Goal: Information Seeking & Learning: Learn about a topic

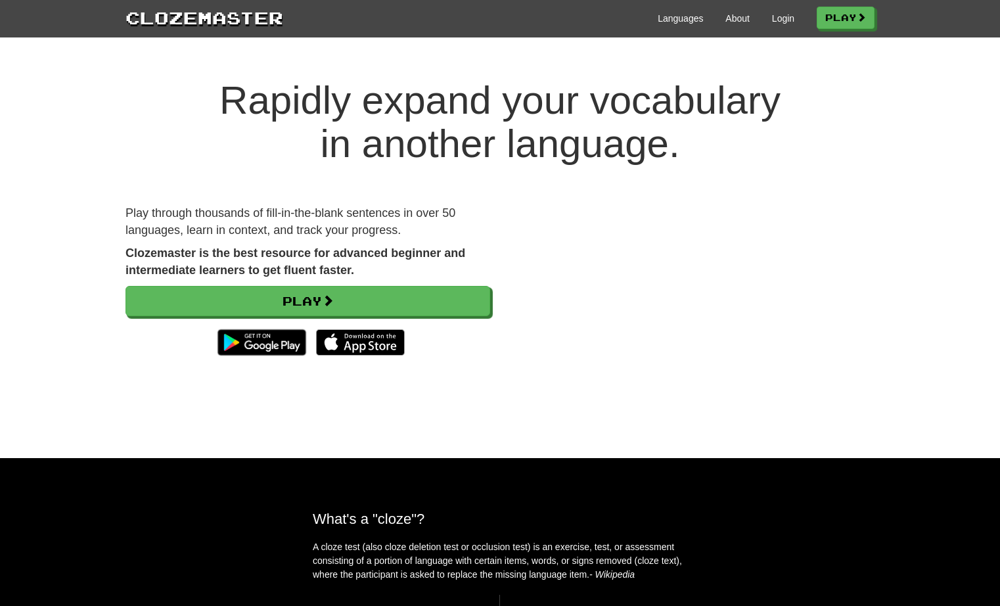
click at [775, 25] on div "Languages About Login Play" at bounding box center [579, 17] width 592 height 24
click at [774, 18] on link "Login" at bounding box center [783, 18] width 22 height 13
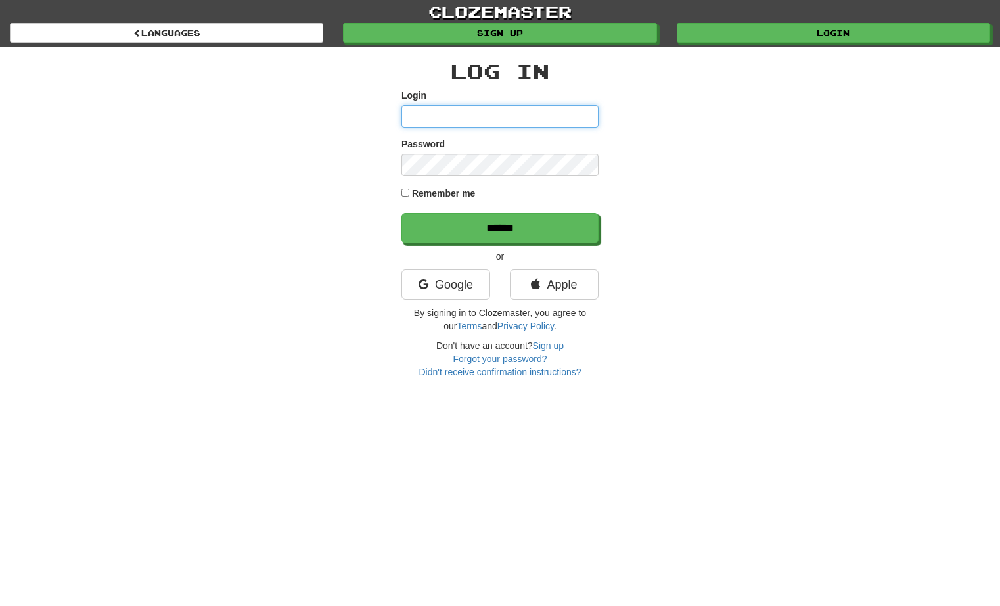
type input "*********"
click at [500, 227] on input "******" at bounding box center [500, 228] width 197 height 30
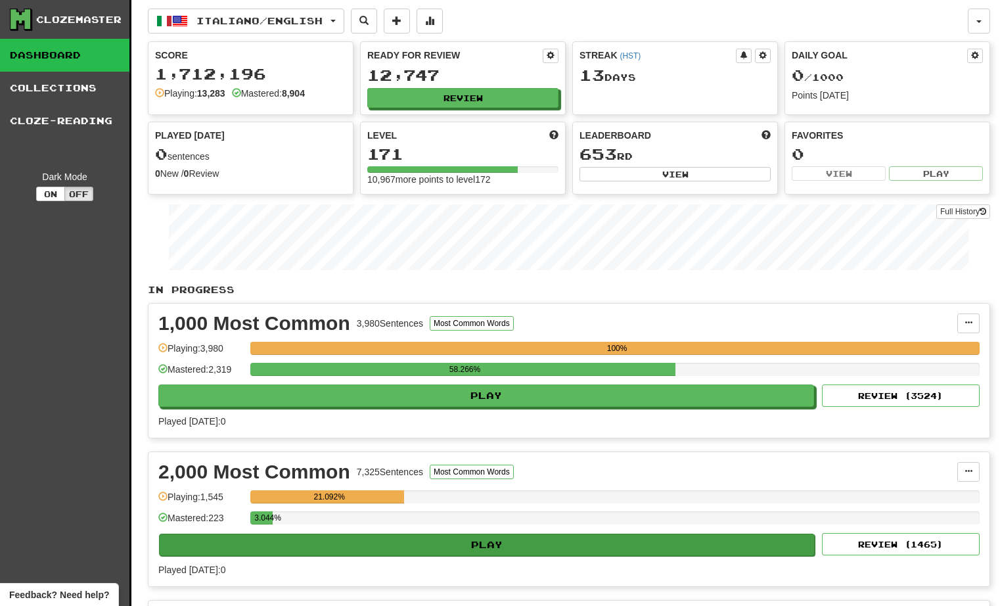
click at [464, 544] on button "Play" at bounding box center [487, 545] width 656 height 22
select select "**"
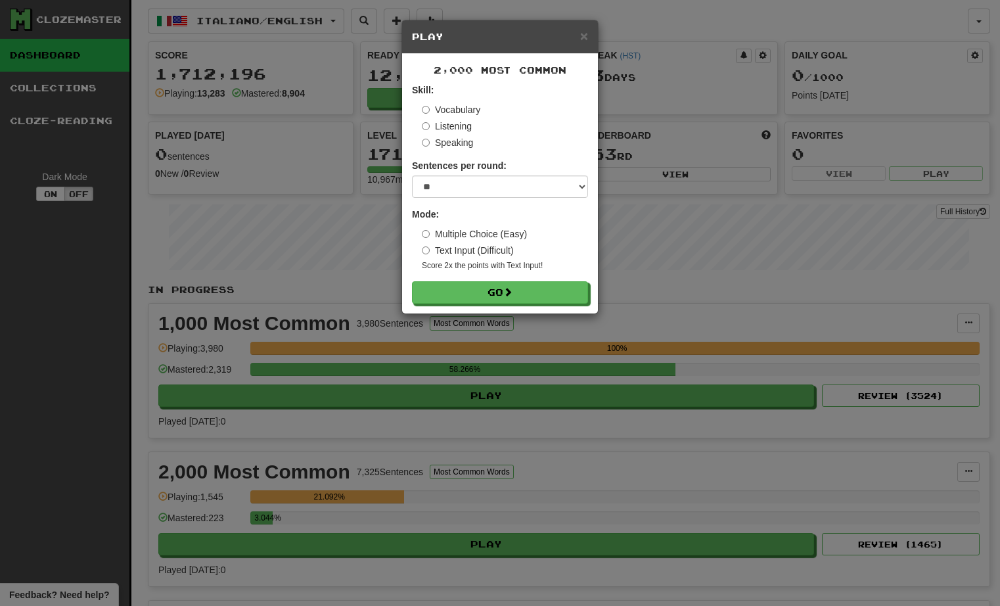
click at [473, 280] on form "Skill: Vocabulary Listening Speaking Sentences per round: * ** ** ** ** ** *** …" at bounding box center [500, 193] width 176 height 220
click at [482, 294] on button "Go" at bounding box center [501, 293] width 176 height 22
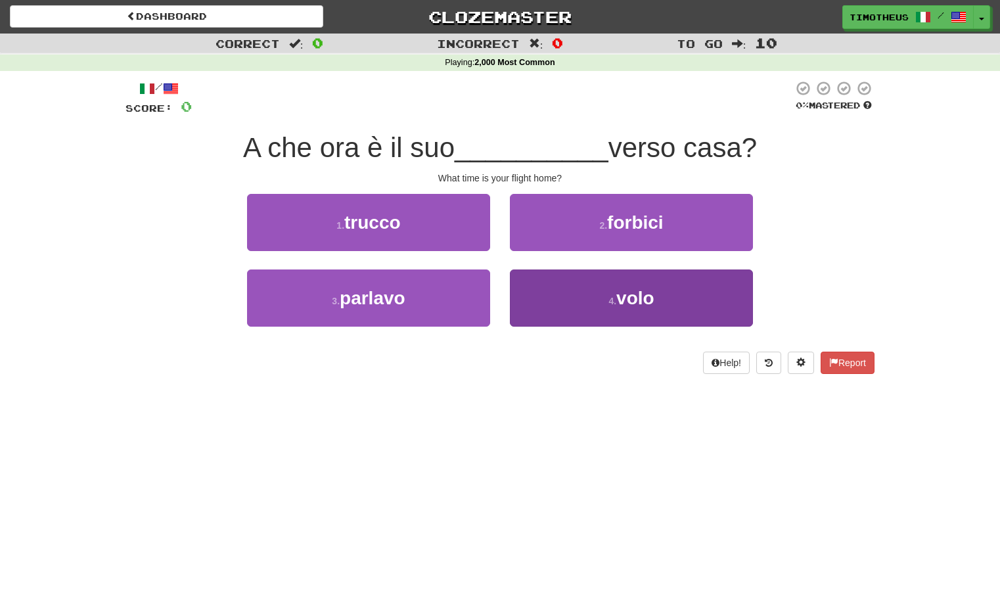
click at [538, 292] on button "4 . volo" at bounding box center [631, 297] width 243 height 57
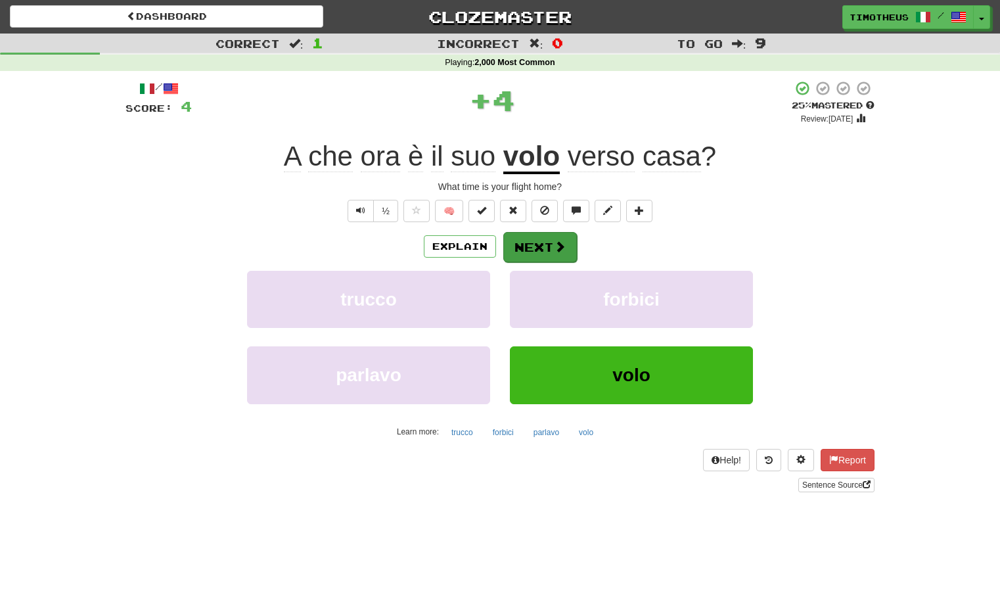
click at [534, 239] on button "Next" at bounding box center [540, 247] width 74 height 30
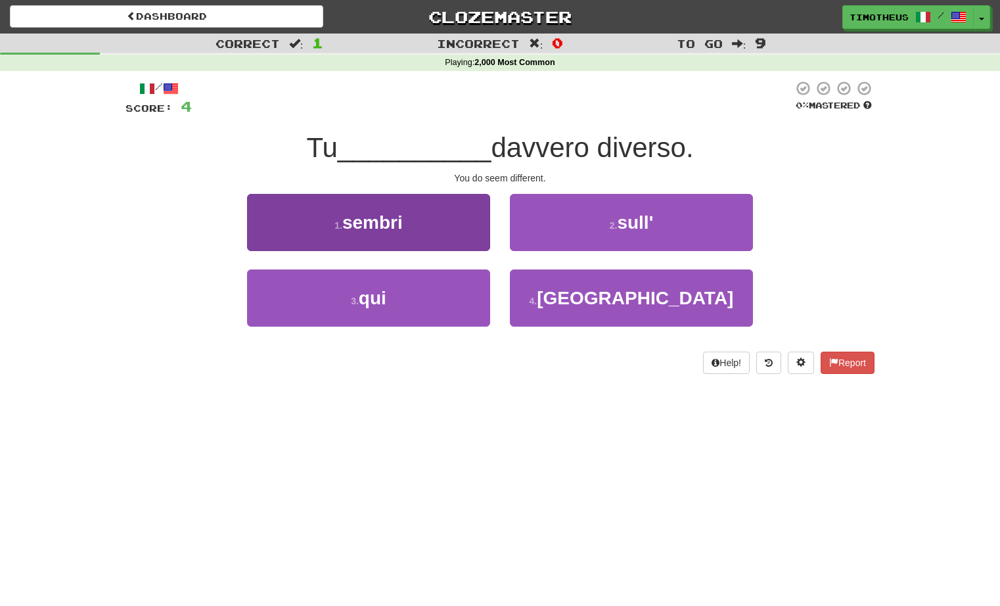
click at [434, 219] on button "1 . sembri" at bounding box center [368, 222] width 243 height 57
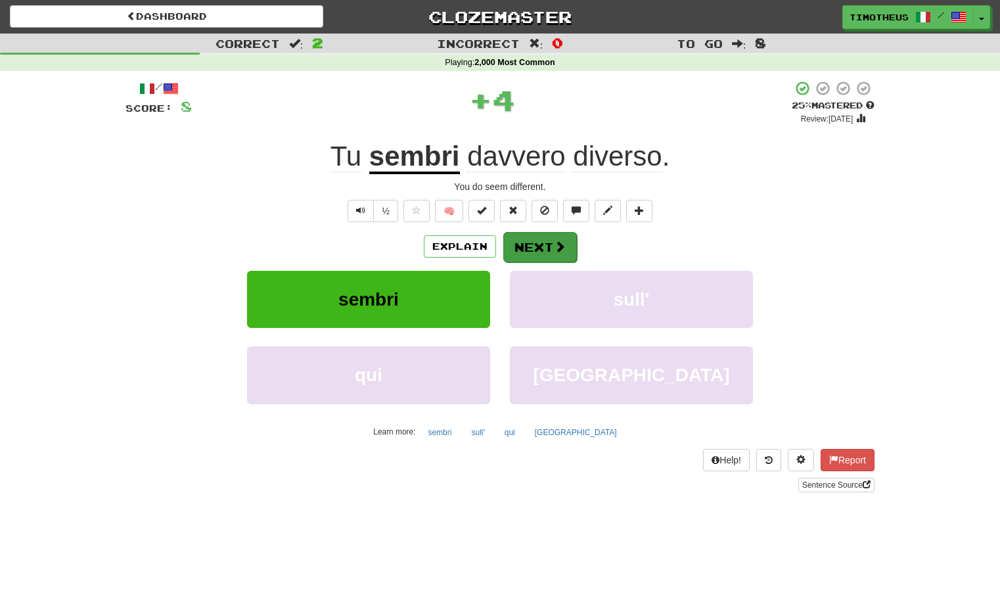
click at [542, 244] on button "Next" at bounding box center [540, 247] width 74 height 30
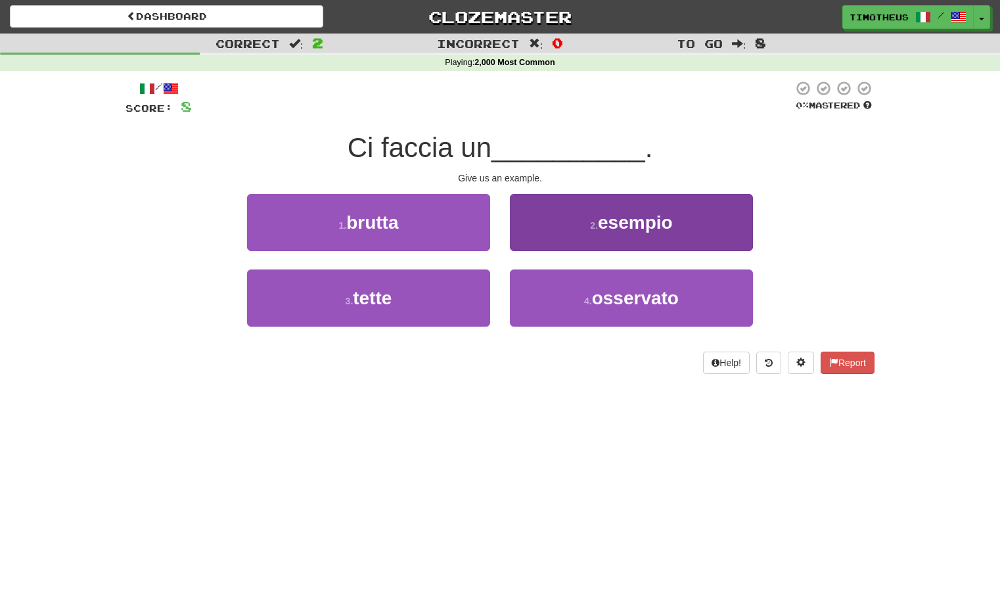
click at [537, 226] on button "2 . esempio" at bounding box center [631, 222] width 243 height 57
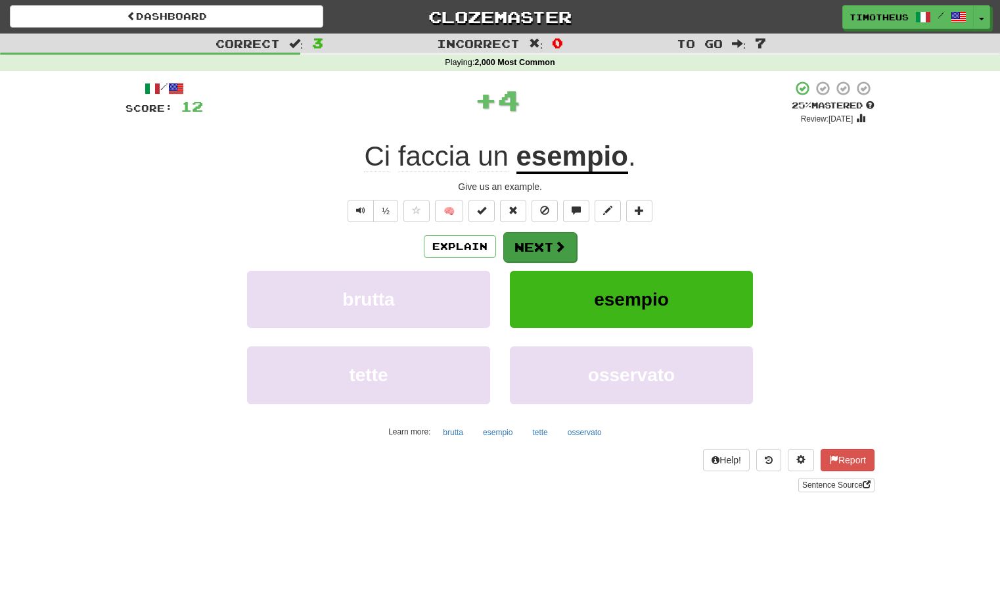
click at [535, 235] on button "Next" at bounding box center [540, 247] width 74 height 30
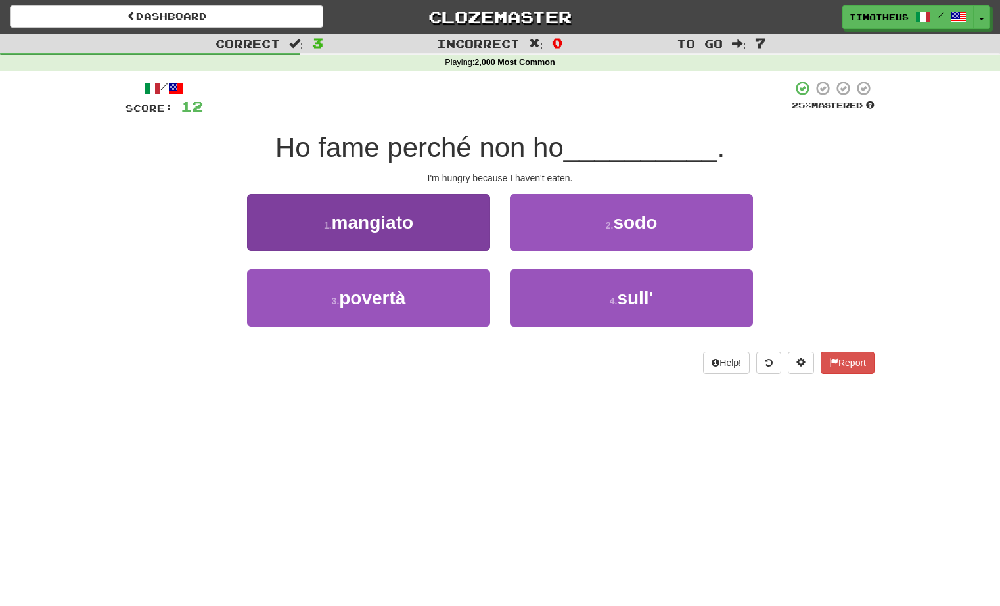
click at [441, 235] on button "1 . mangiato" at bounding box center [368, 222] width 243 height 57
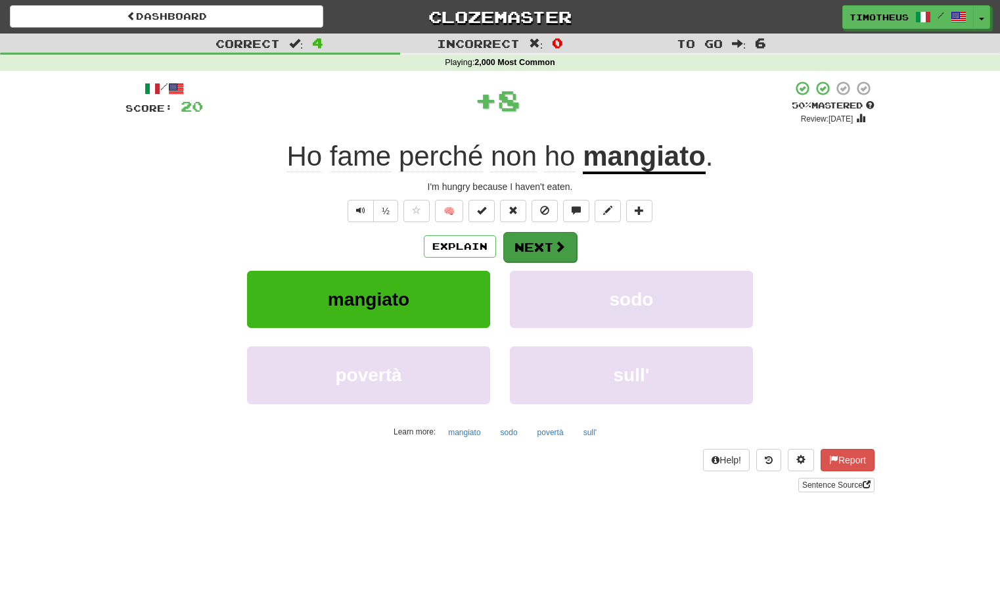
click at [547, 250] on button "Next" at bounding box center [540, 247] width 74 height 30
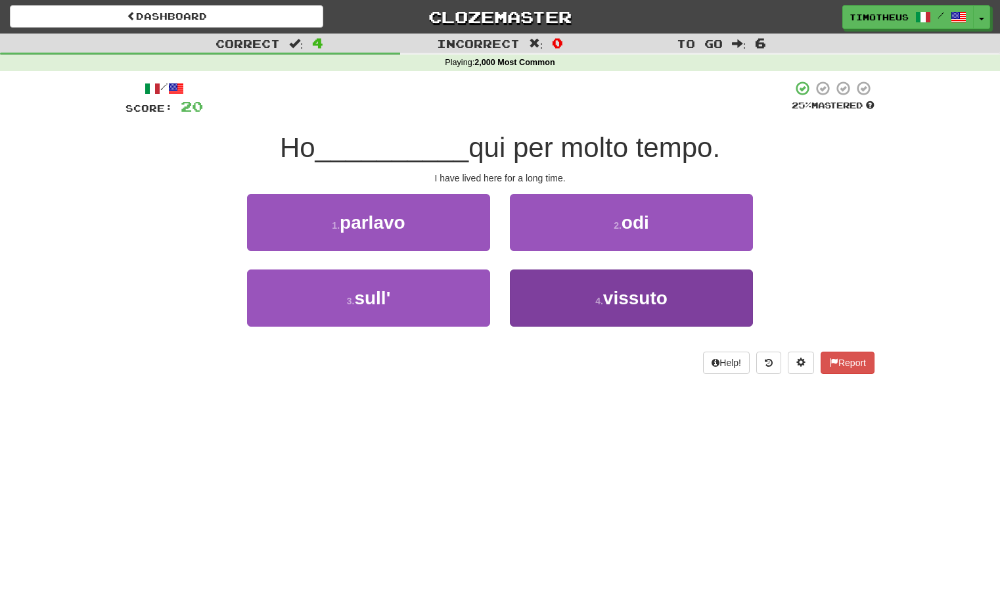
click at [549, 285] on button "4 . vissuto" at bounding box center [631, 297] width 243 height 57
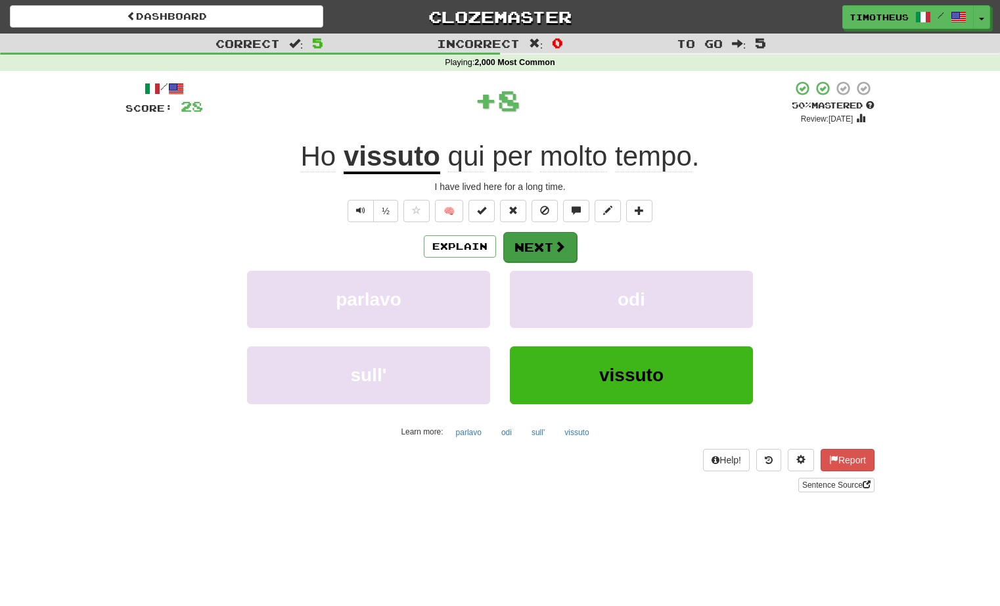
click at [546, 244] on button "Next" at bounding box center [540, 247] width 74 height 30
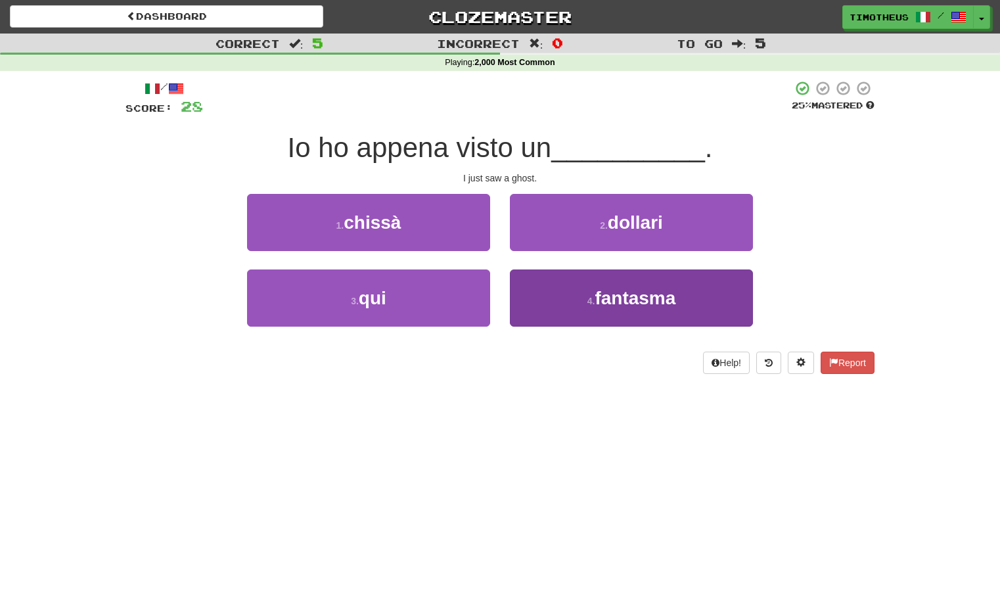
click at [532, 295] on button "4 . fantasma" at bounding box center [631, 297] width 243 height 57
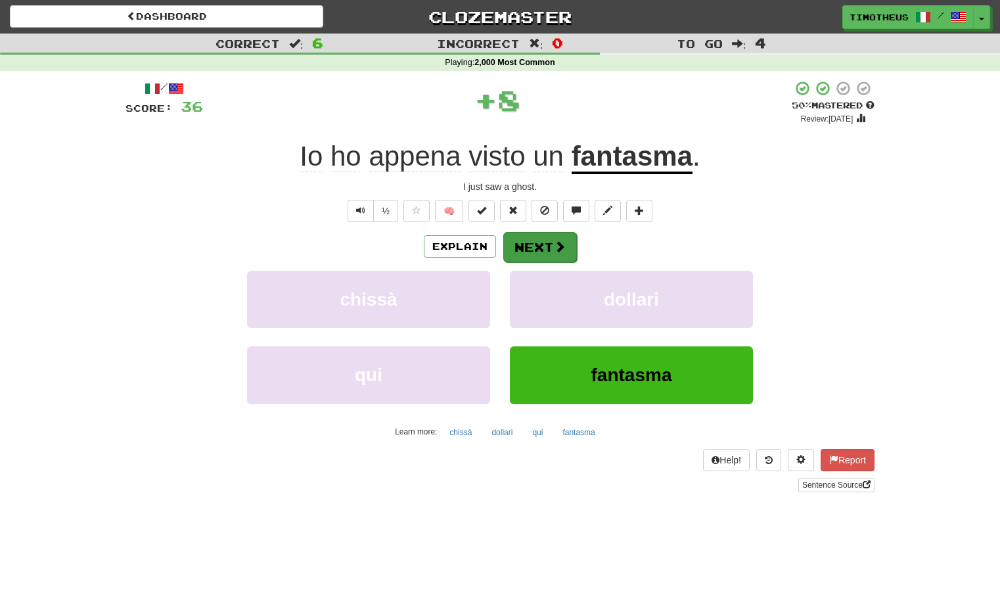
click at [521, 244] on button "Next" at bounding box center [540, 247] width 74 height 30
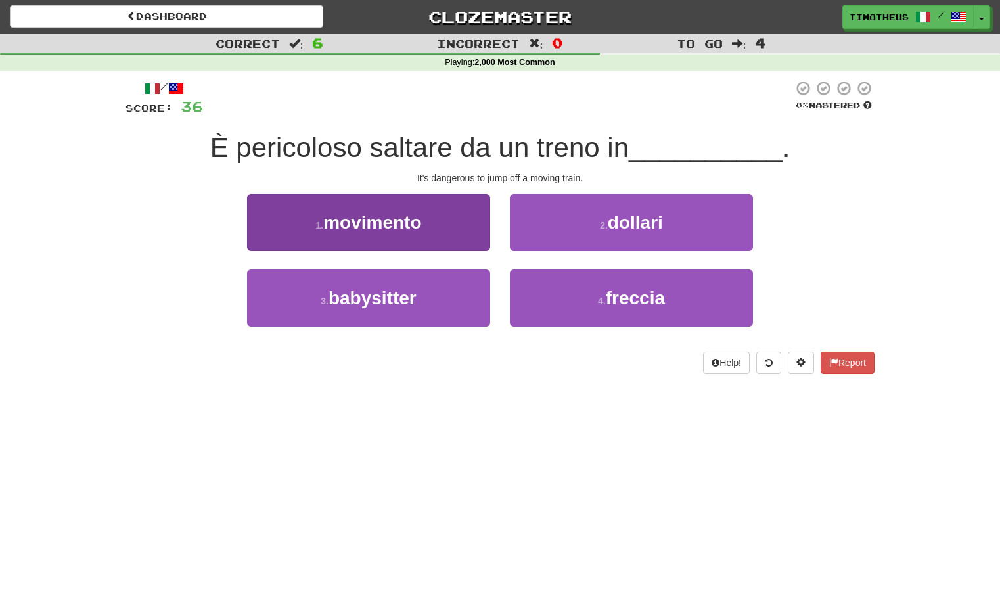
click at [454, 223] on button "1 . movimento" at bounding box center [368, 222] width 243 height 57
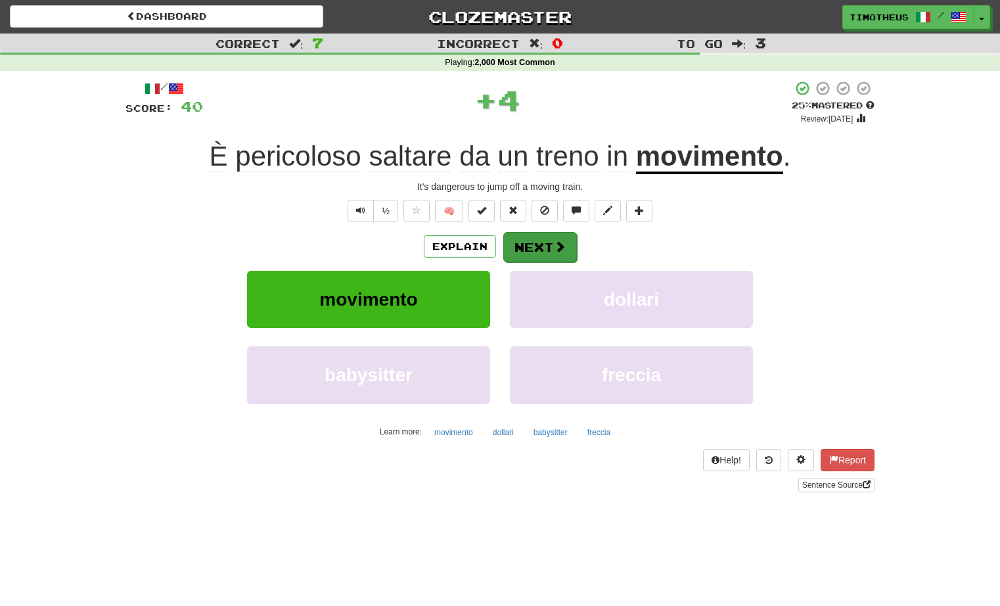
click at [532, 241] on button "Next" at bounding box center [540, 247] width 74 height 30
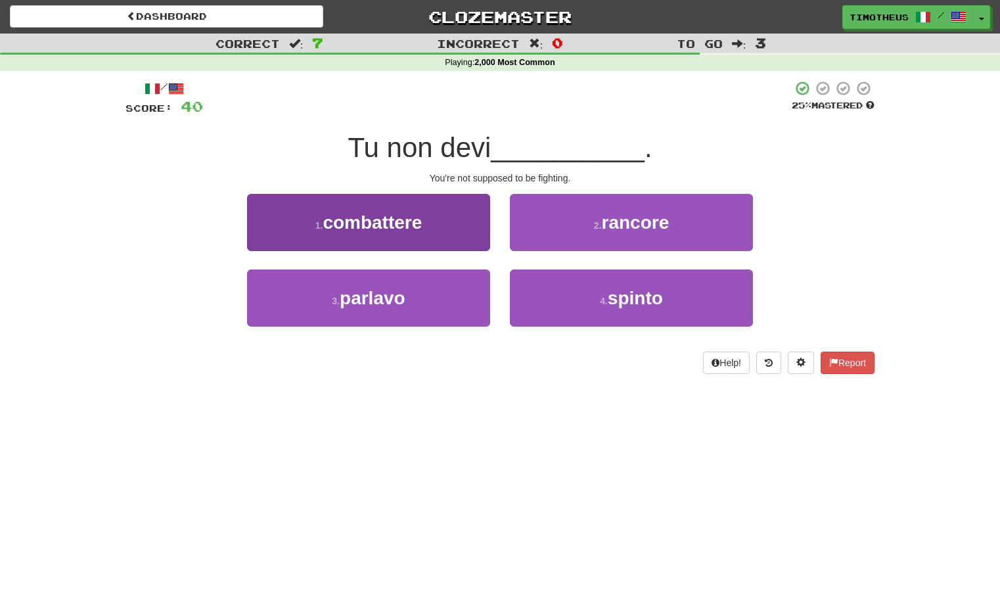
click at [464, 226] on button "1 . combattere" at bounding box center [368, 222] width 243 height 57
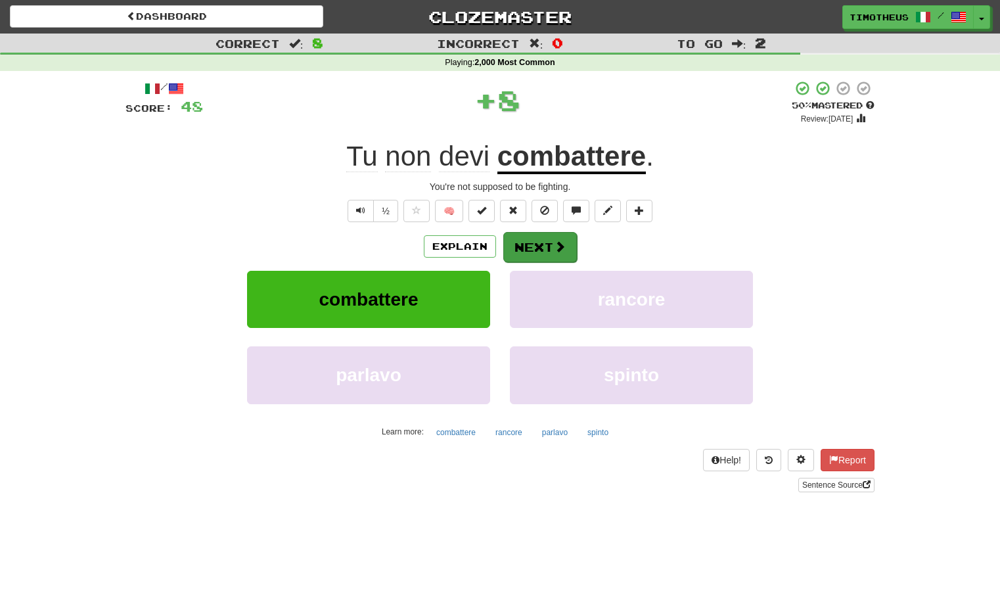
click at [525, 243] on button "Next" at bounding box center [540, 247] width 74 height 30
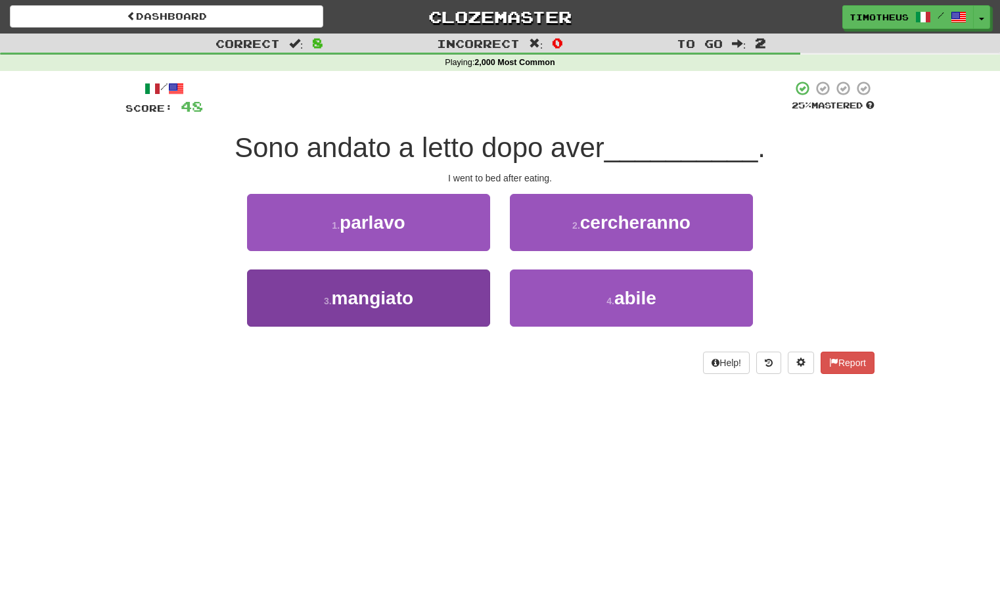
click at [449, 289] on button "3 . mangiato" at bounding box center [368, 297] width 243 height 57
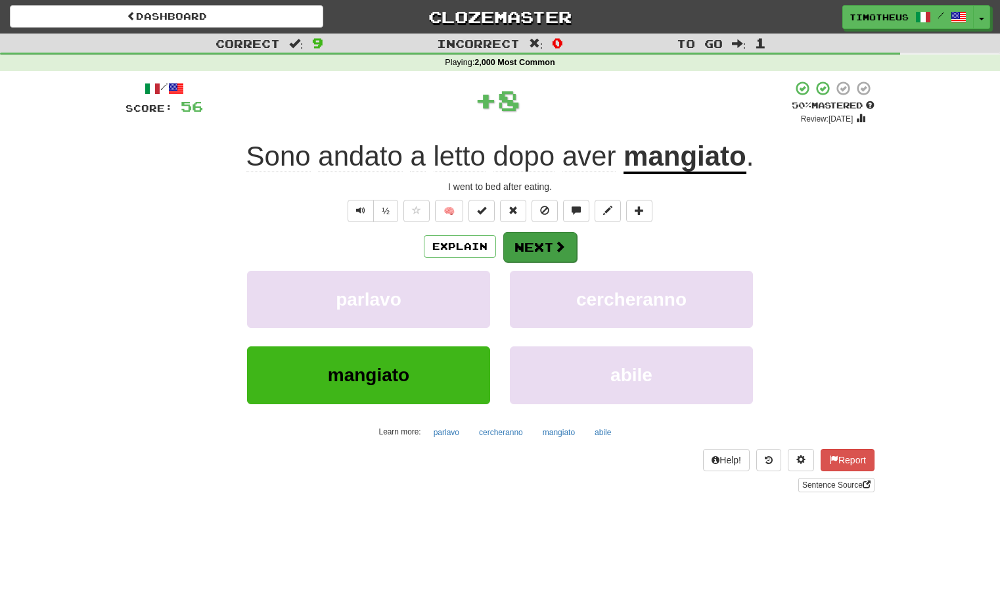
click at [525, 249] on button "Next" at bounding box center [540, 247] width 74 height 30
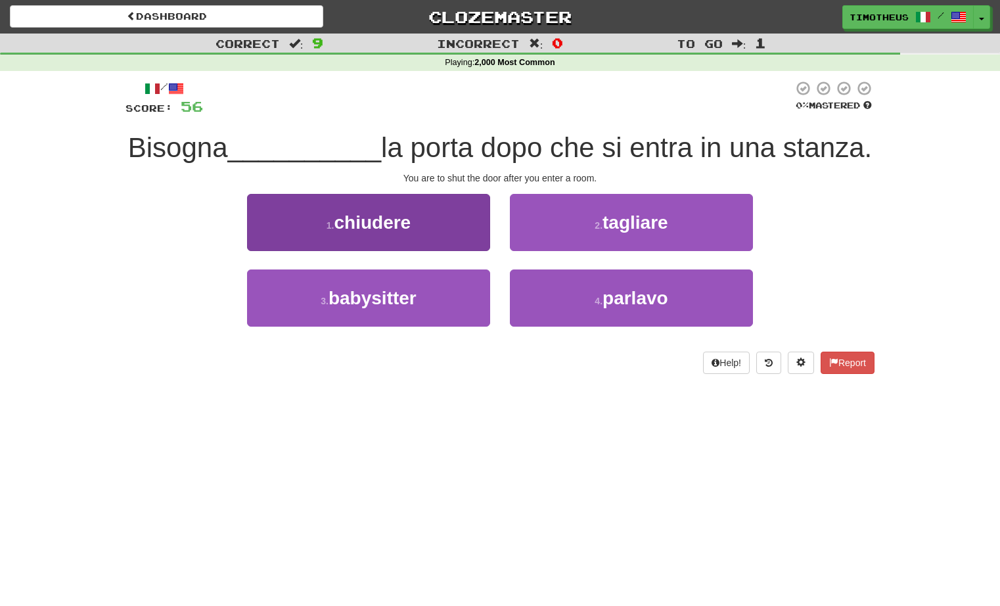
click at [448, 225] on button "1 . chiudere" at bounding box center [368, 222] width 243 height 57
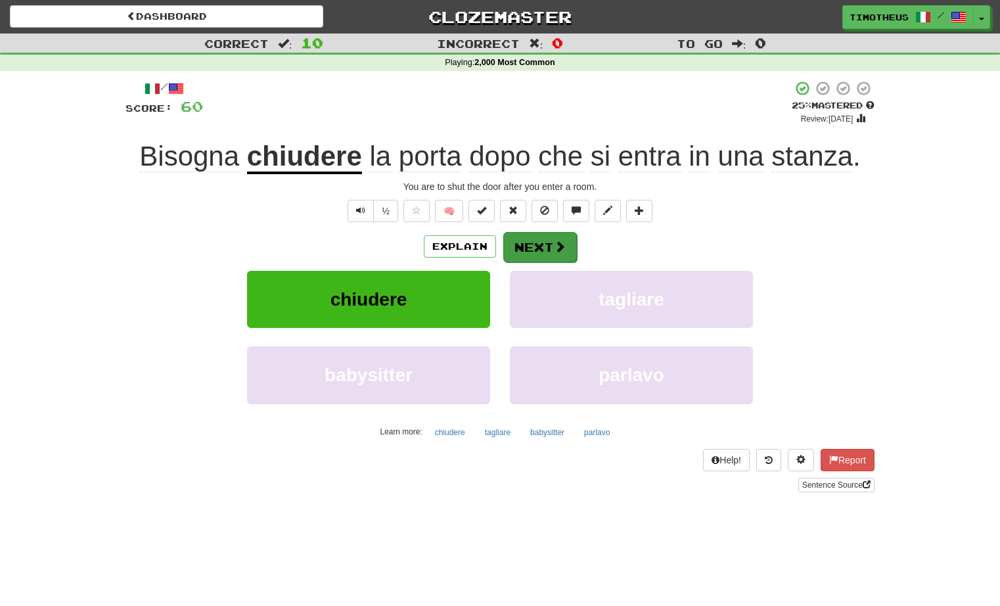
click at [526, 248] on button "Next" at bounding box center [540, 247] width 74 height 30
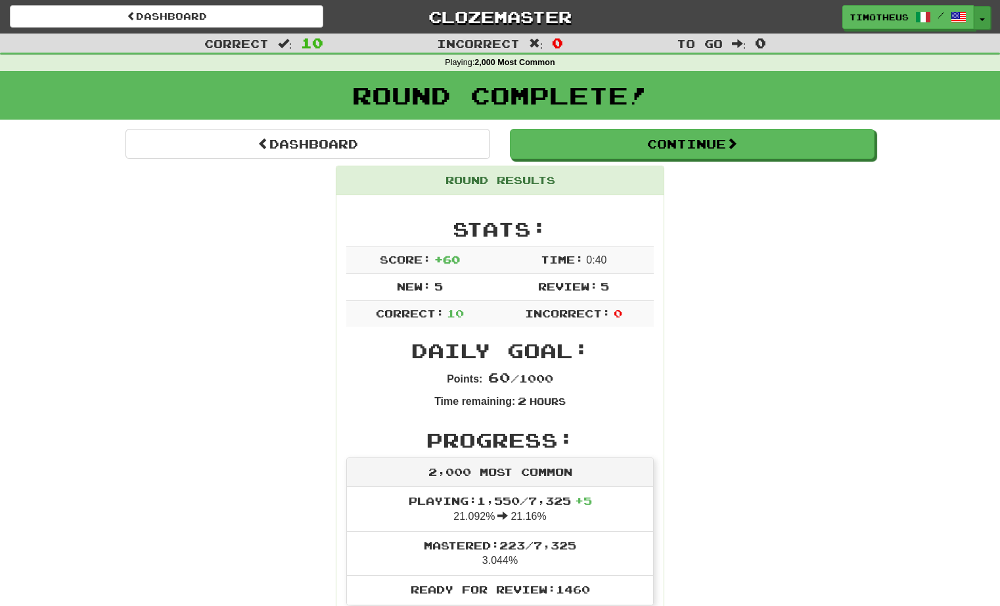
click at [979, 14] on button "Toggle Dropdown" at bounding box center [982, 18] width 17 height 24
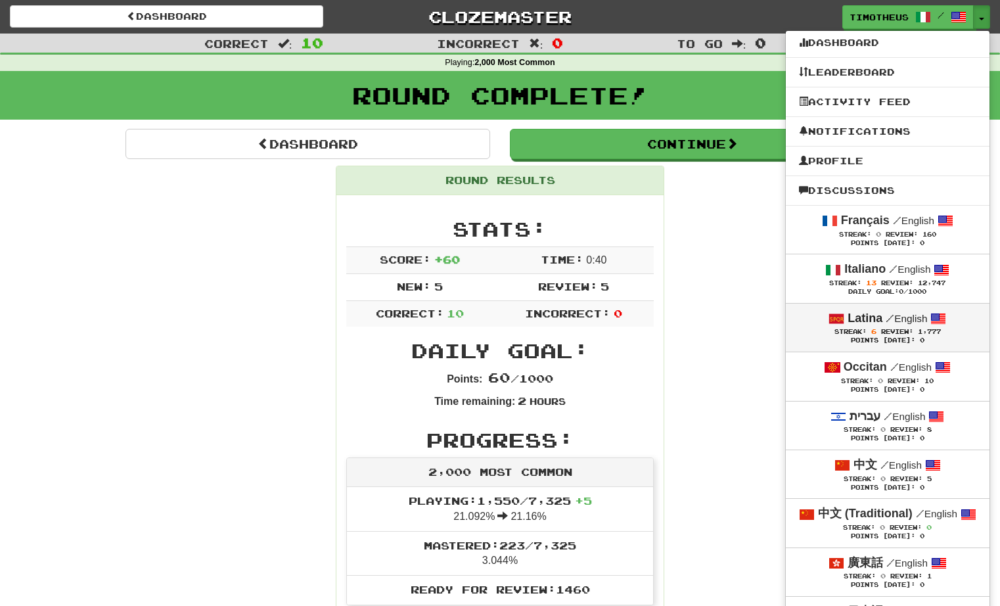
click at [872, 313] on strong "Latina" at bounding box center [865, 318] width 35 height 13
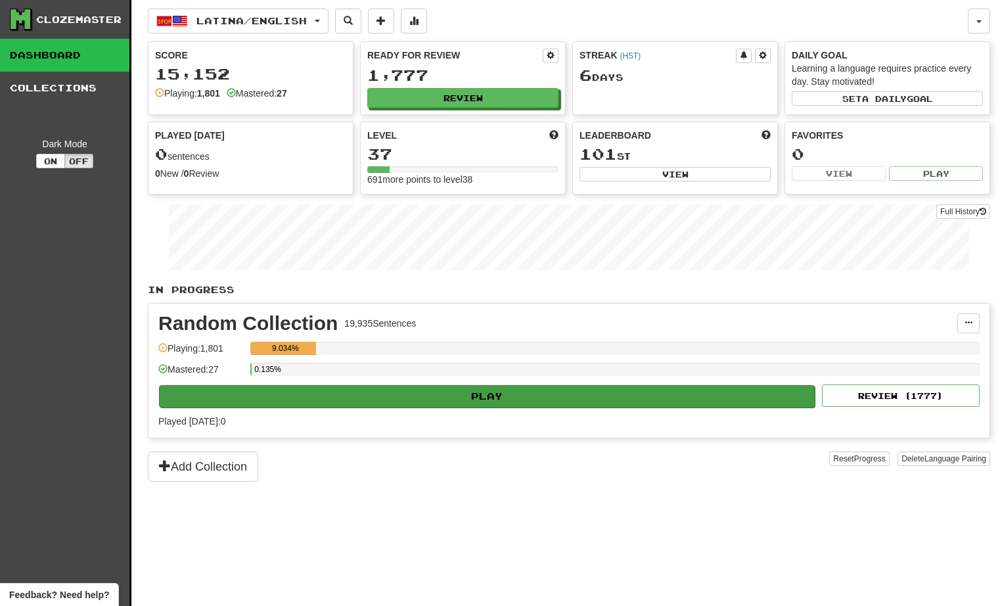
click at [563, 395] on button "Play" at bounding box center [487, 396] width 656 height 22
select select "**"
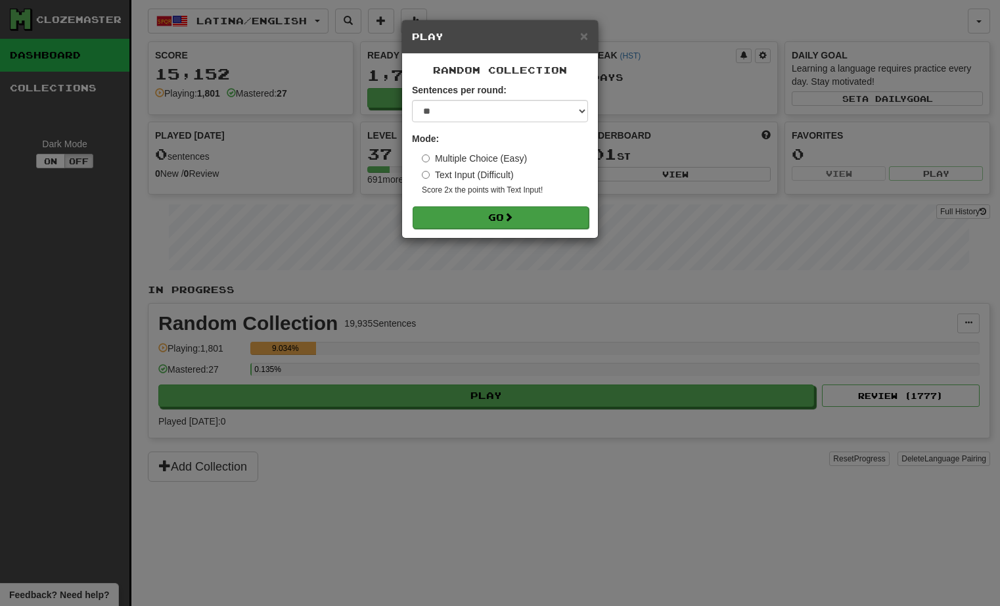
click at [482, 216] on button "Go" at bounding box center [501, 217] width 176 height 22
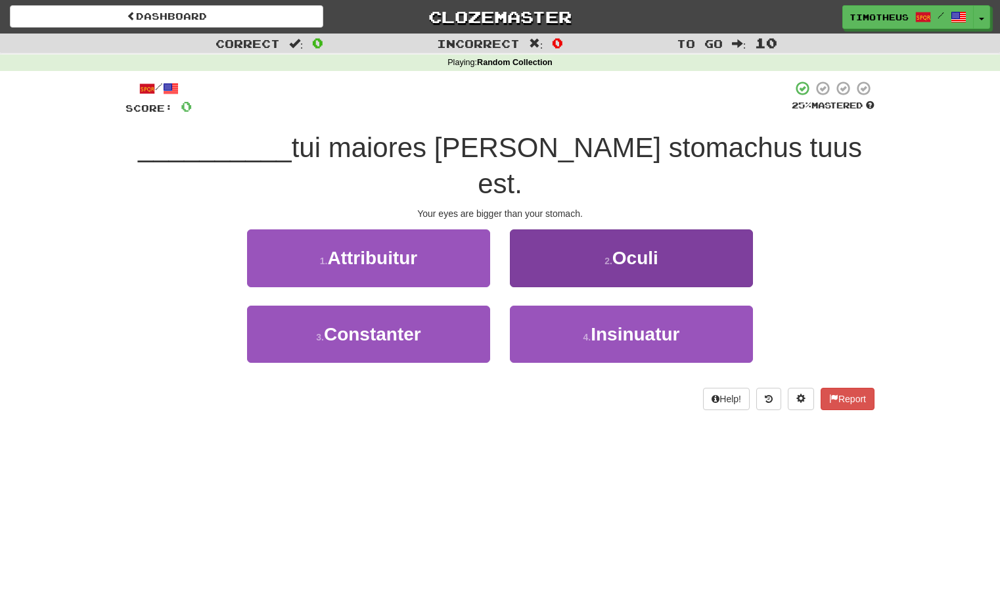
click at [560, 231] on button "2 . Oculi" at bounding box center [631, 257] width 243 height 57
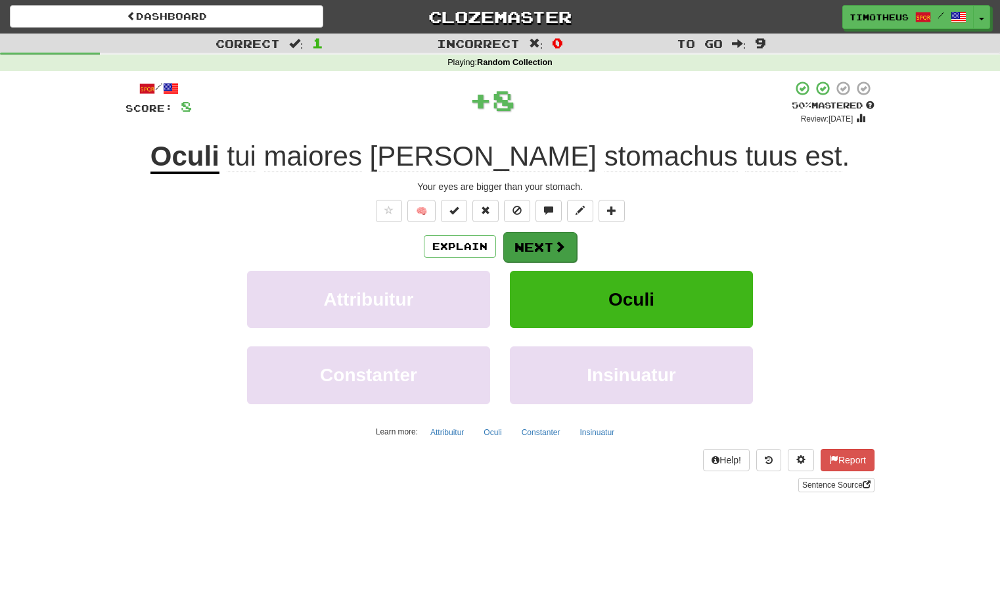
click at [540, 240] on button "Next" at bounding box center [540, 247] width 74 height 30
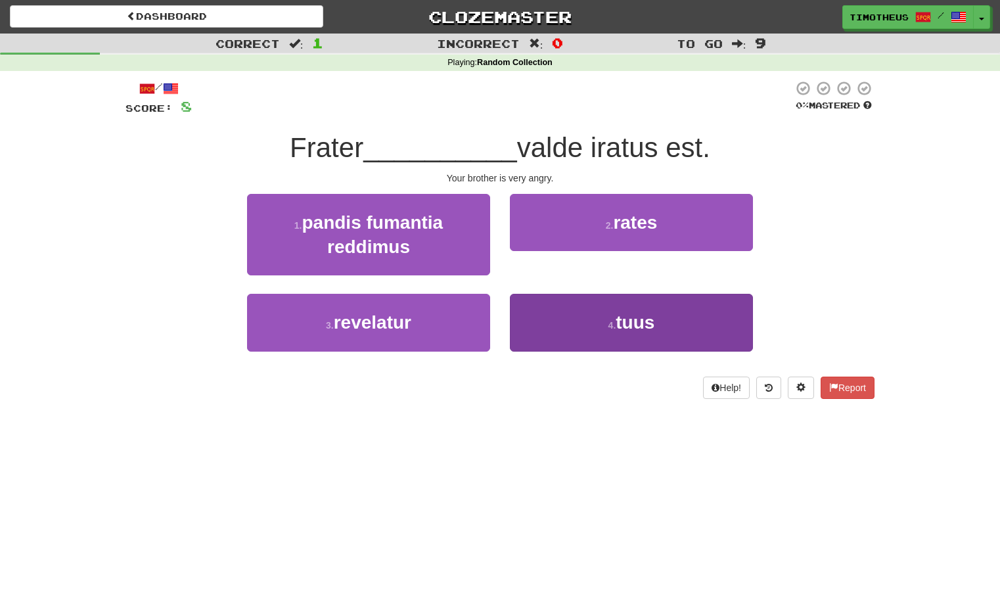
click at [544, 319] on button "4 . tuus" at bounding box center [631, 322] width 243 height 57
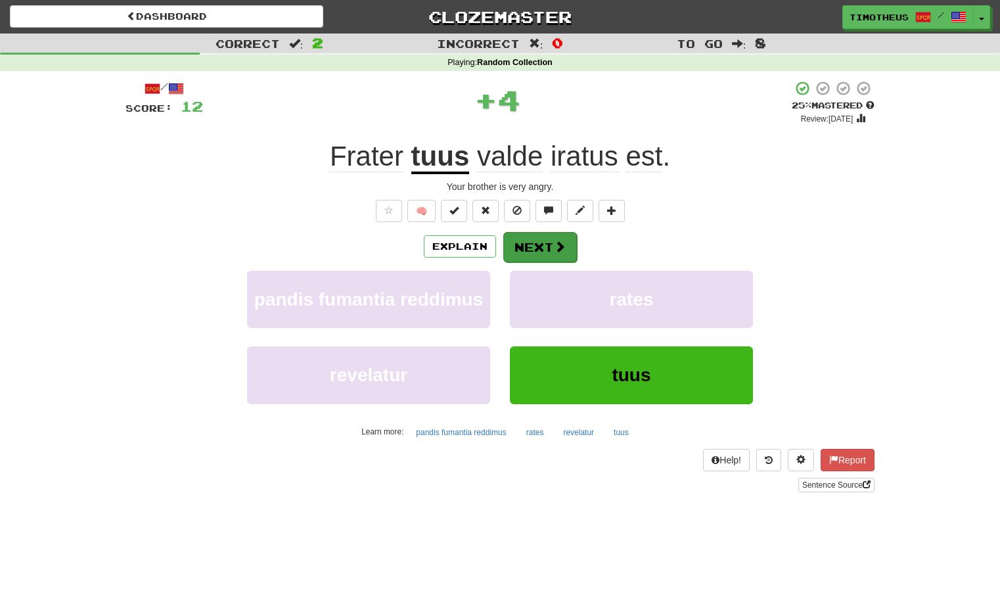
click at [535, 250] on button "Next" at bounding box center [540, 247] width 74 height 30
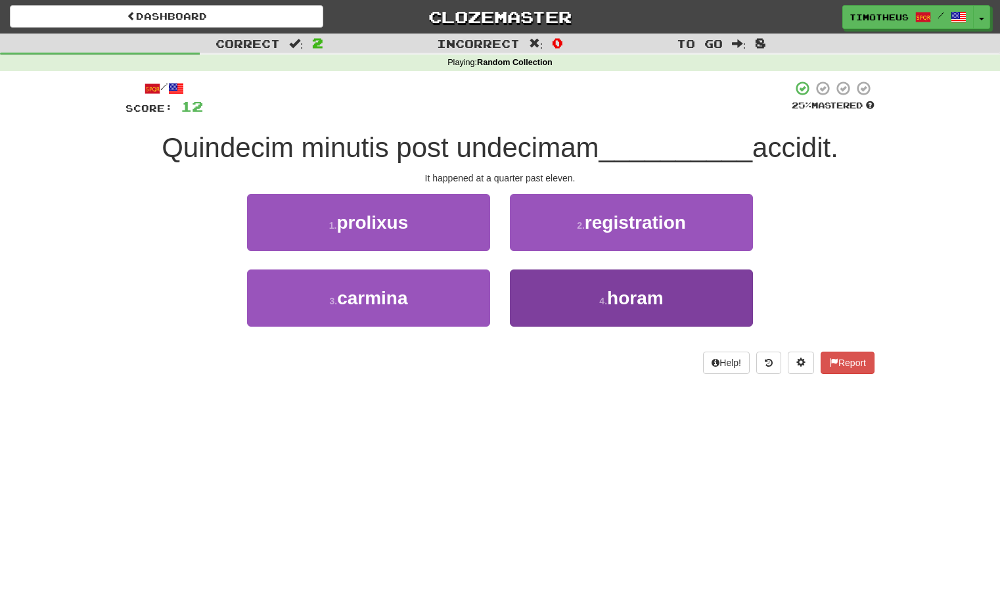
click at [540, 279] on button "4 . horam" at bounding box center [631, 297] width 243 height 57
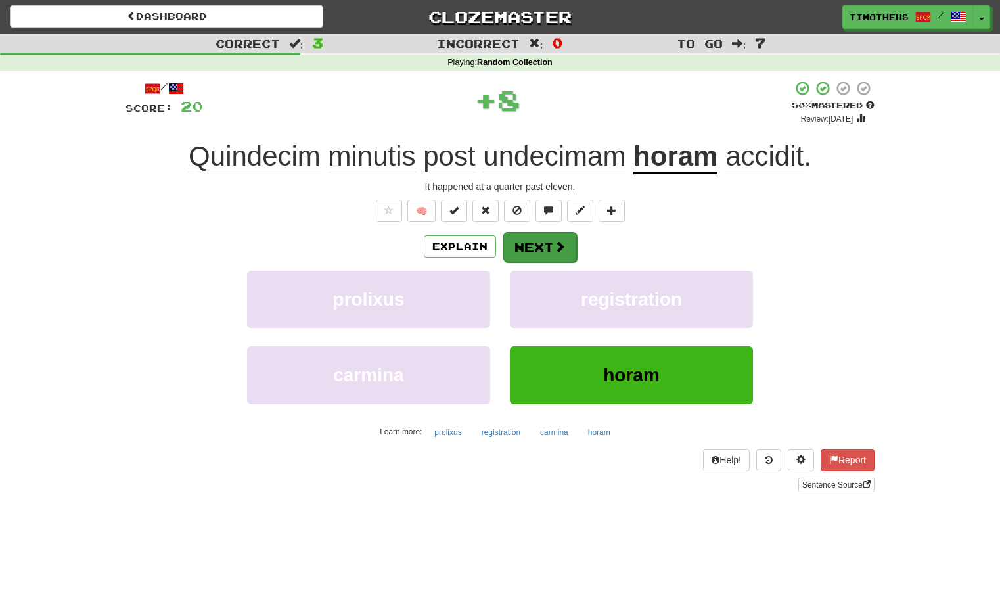
click at [525, 233] on button "Next" at bounding box center [540, 247] width 74 height 30
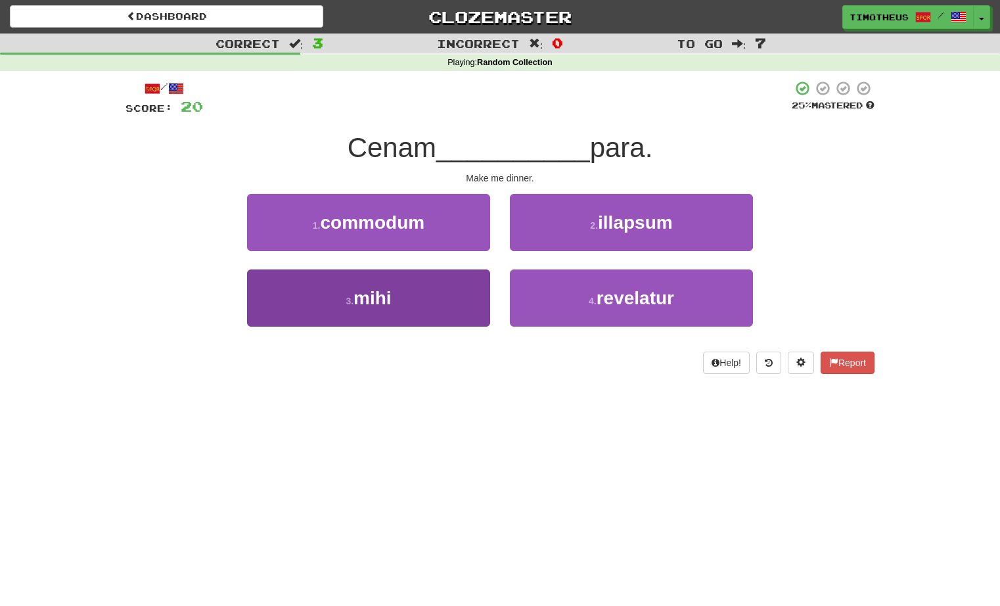
click at [446, 310] on button "3 . mihi" at bounding box center [368, 297] width 243 height 57
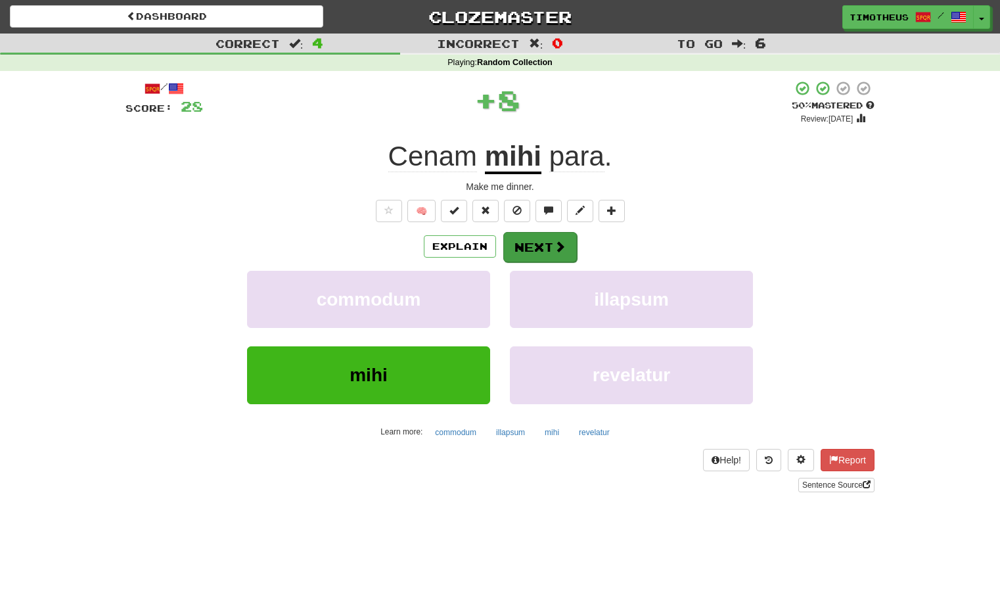
click at [546, 239] on button "Next" at bounding box center [540, 247] width 74 height 30
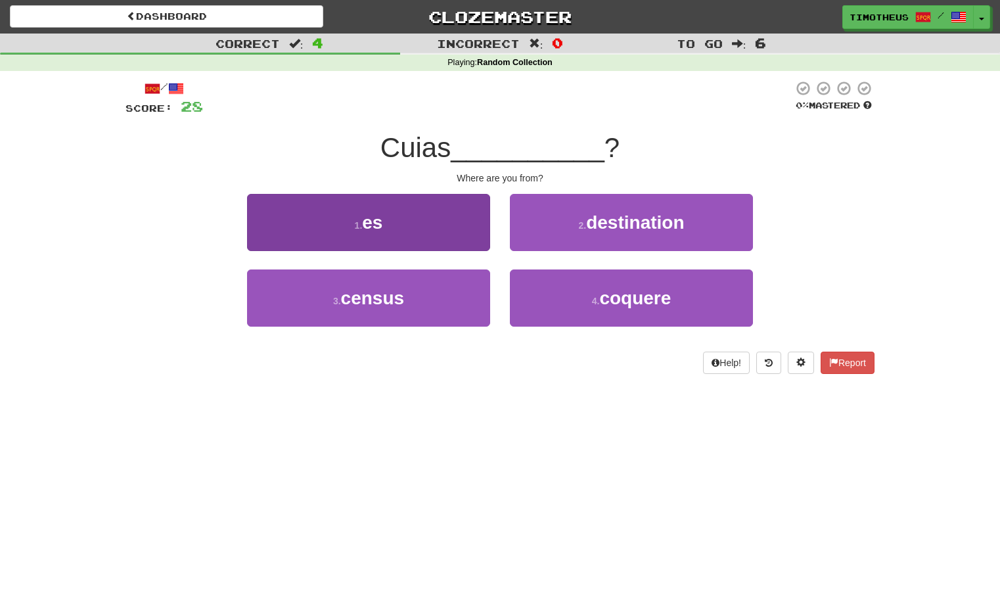
click at [444, 235] on button "1 . es" at bounding box center [368, 222] width 243 height 57
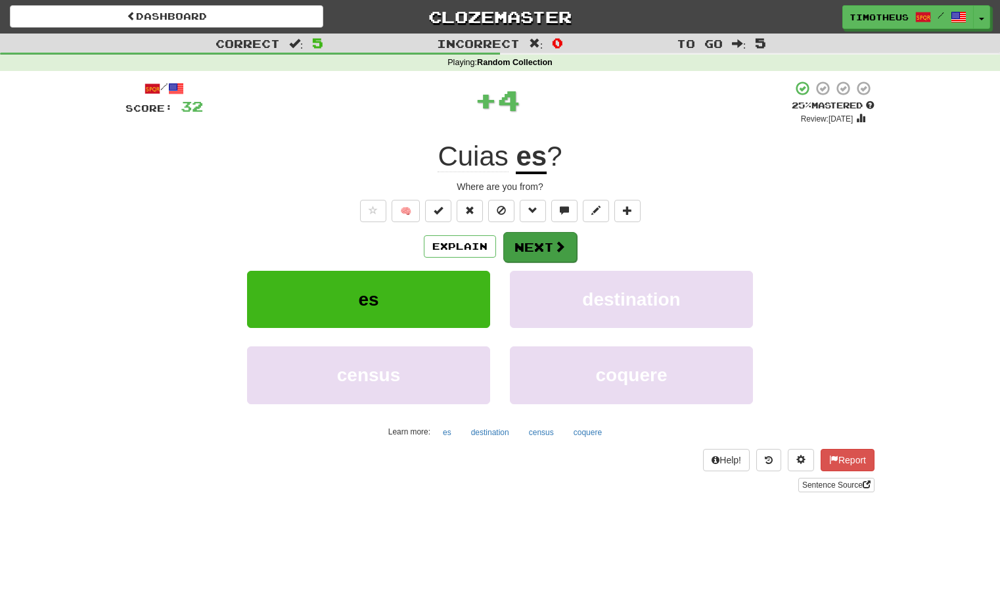
click at [541, 241] on button "Next" at bounding box center [540, 247] width 74 height 30
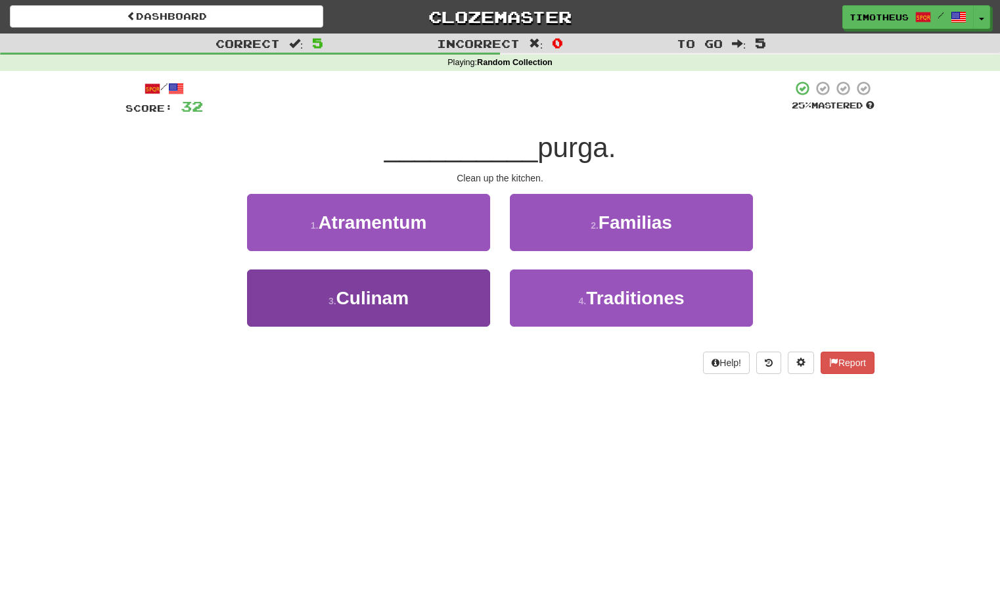
click at [446, 303] on button "3 . Culinam" at bounding box center [368, 297] width 243 height 57
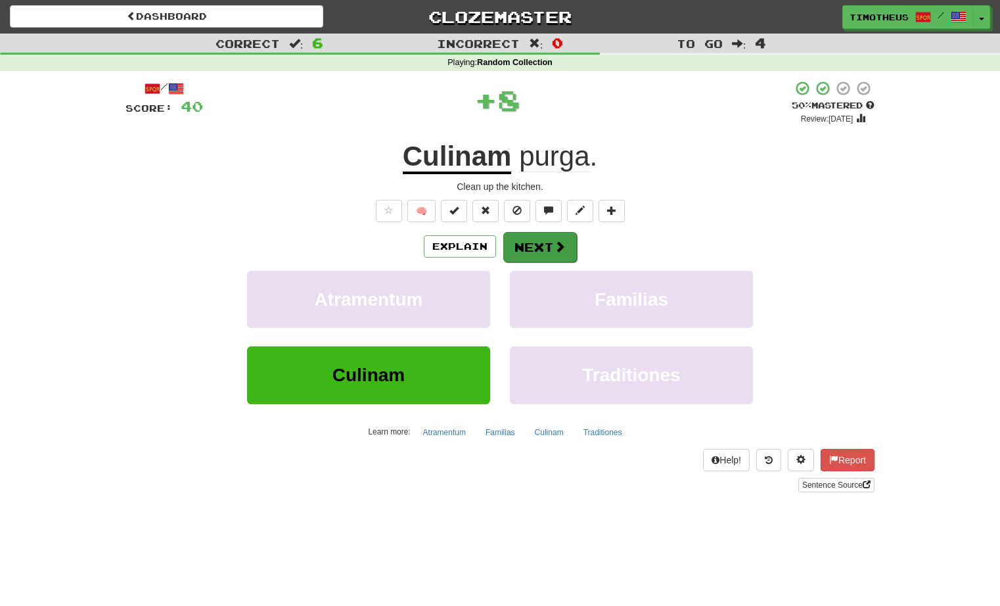
click at [534, 245] on button "Next" at bounding box center [540, 247] width 74 height 30
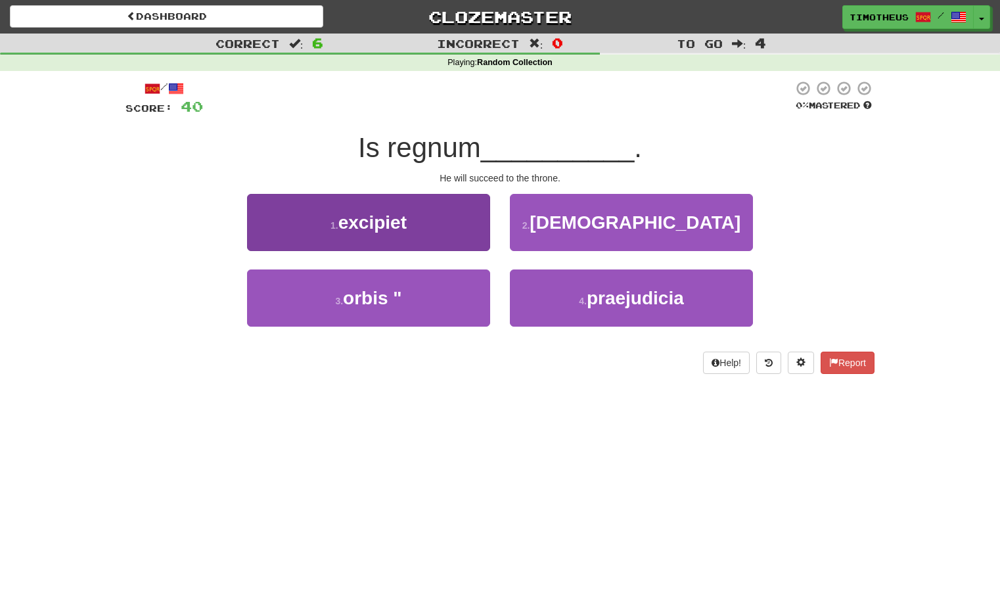
click at [480, 229] on button "1 . excipiet" at bounding box center [368, 222] width 243 height 57
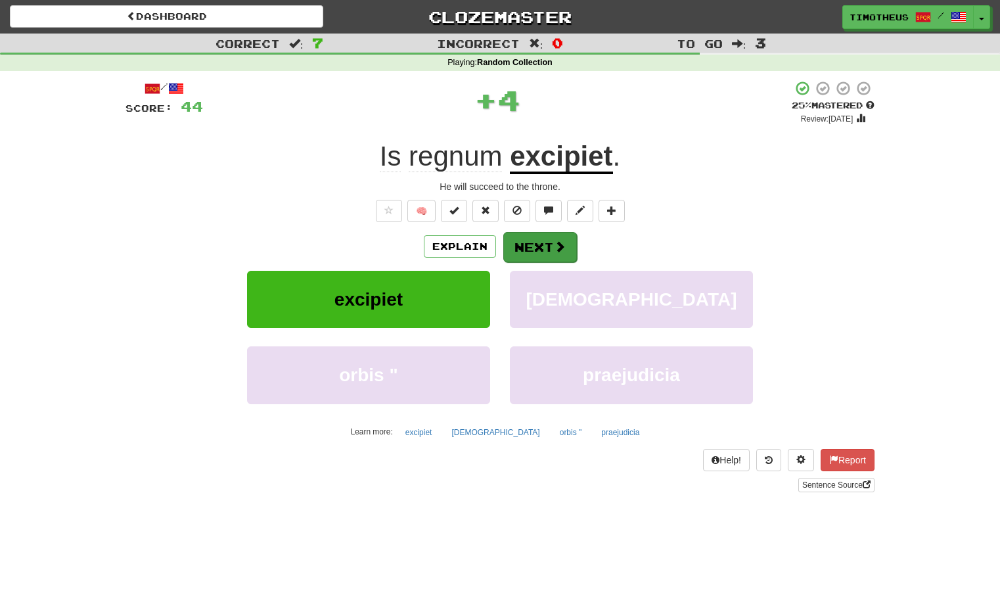
click at [550, 246] on button "Next" at bounding box center [540, 247] width 74 height 30
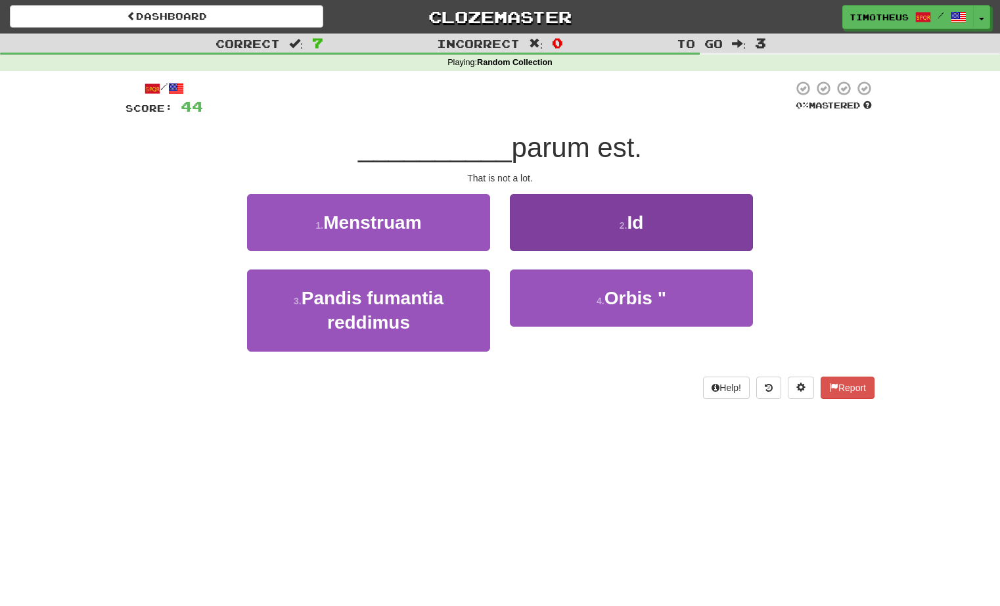
click at [542, 233] on button "2 . Id" at bounding box center [631, 222] width 243 height 57
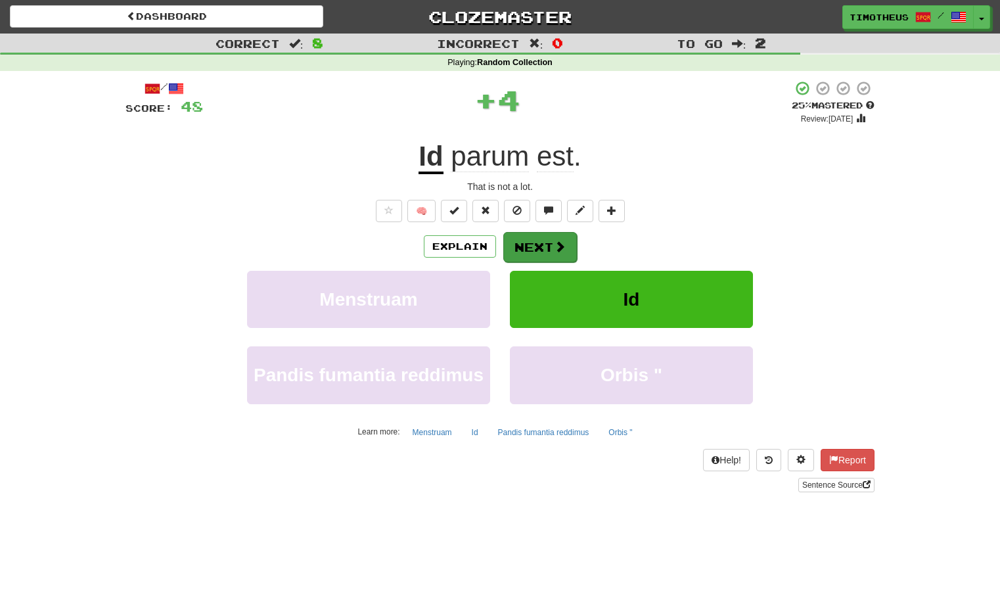
click at [530, 241] on button "Next" at bounding box center [540, 247] width 74 height 30
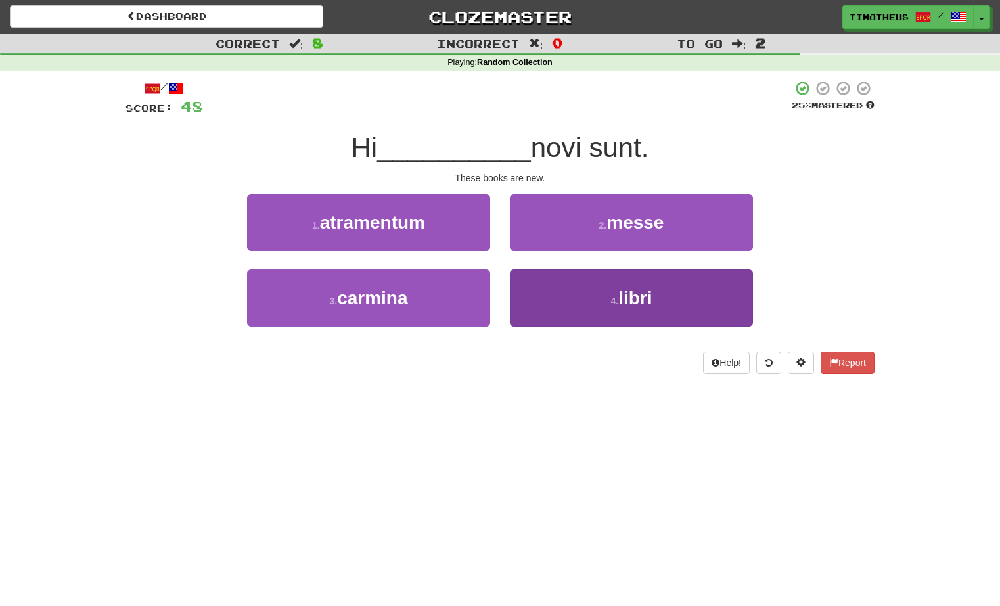
click at [538, 287] on button "4 . libri" at bounding box center [631, 297] width 243 height 57
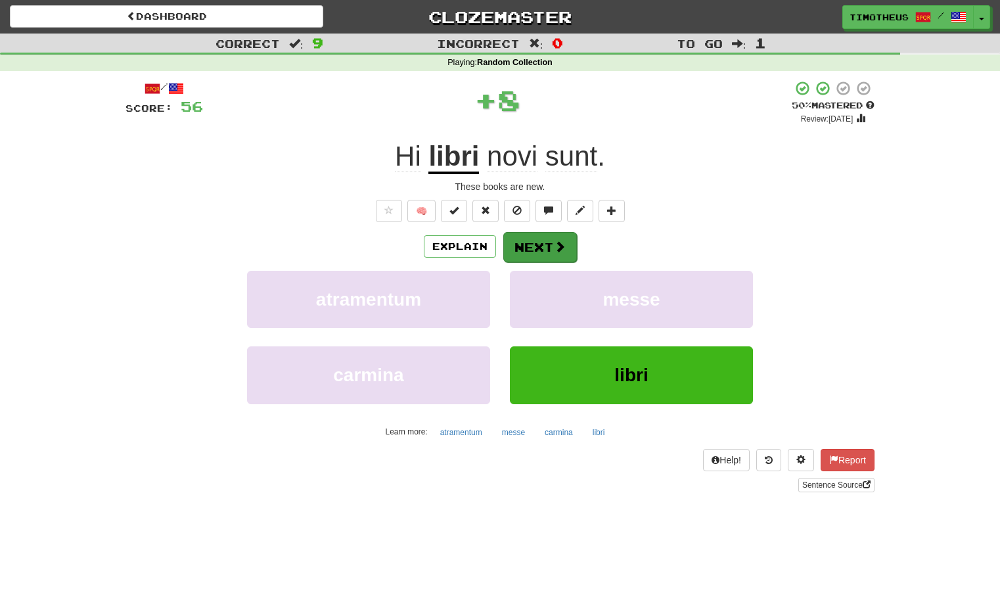
click at [528, 244] on button "Next" at bounding box center [540, 247] width 74 height 30
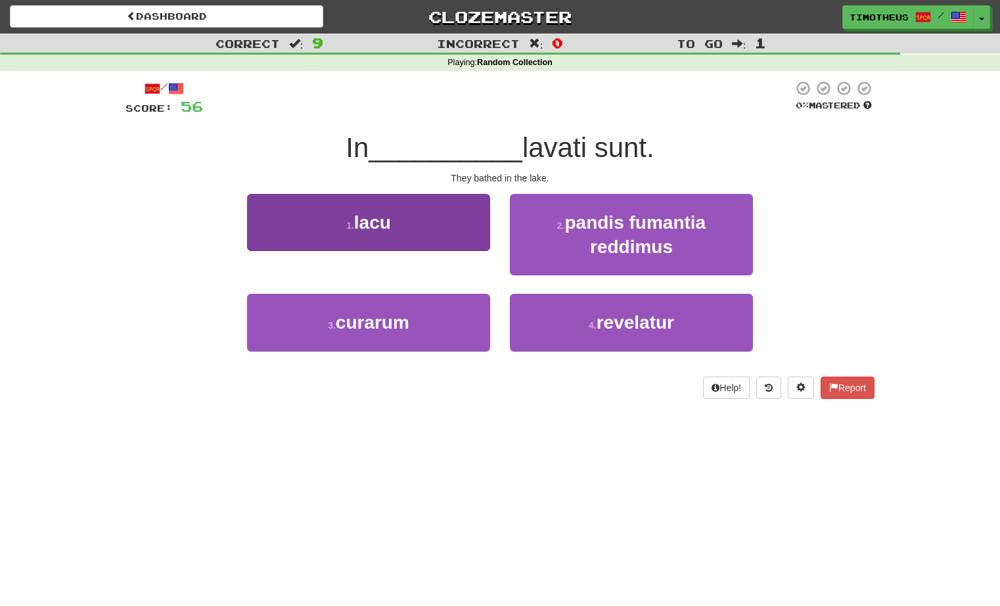
click at [440, 212] on button "1 . lacu" at bounding box center [368, 222] width 243 height 57
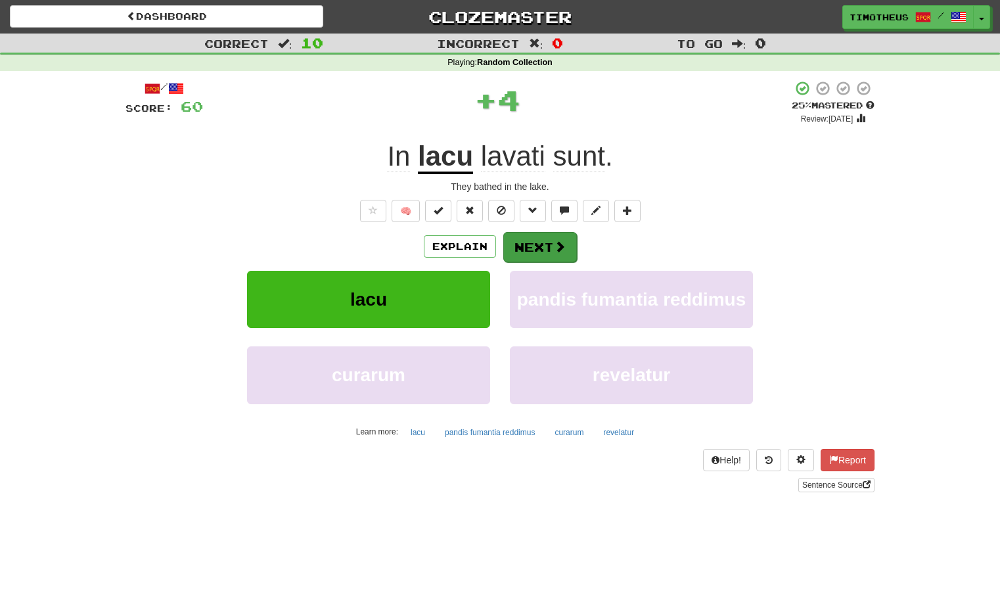
click at [548, 237] on button "Next" at bounding box center [540, 247] width 74 height 30
